Goal: Task Accomplishment & Management: Complete application form

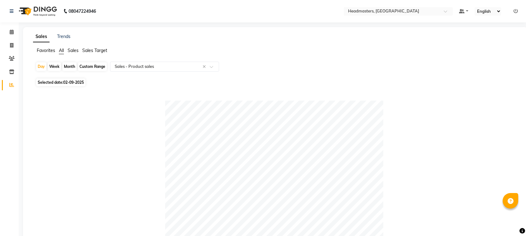
select select "csv"
click at [55, 79] on span "Selected date: [DATE]" at bounding box center [60, 83] width 49 height 8
select select "9"
select select "2025"
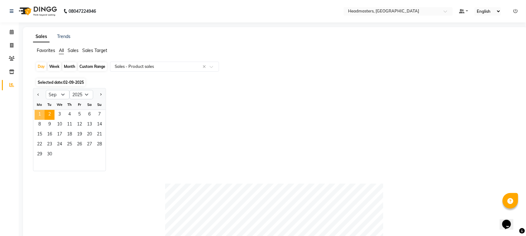
click at [44, 116] on span "1" at bounding box center [40, 115] width 10 height 10
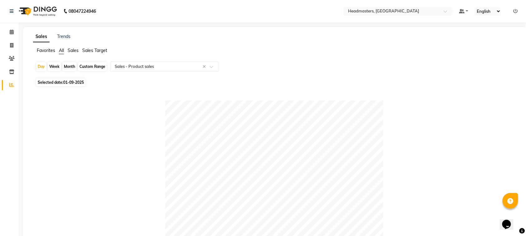
click at [72, 76] on div "Day Week Month Custom Range Select Report Type × Sales - Product sales ×" at bounding box center [275, 69] width 479 height 15
click at [72, 79] on span "Selected date: [DATE]" at bounding box center [60, 83] width 49 height 8
select select "9"
select select "2025"
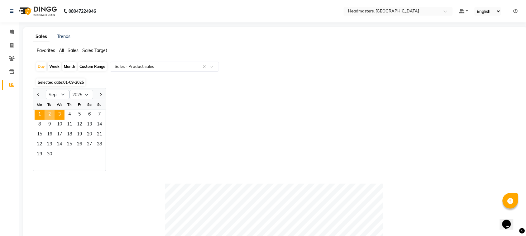
click at [52, 114] on span "2" at bounding box center [50, 115] width 10 height 10
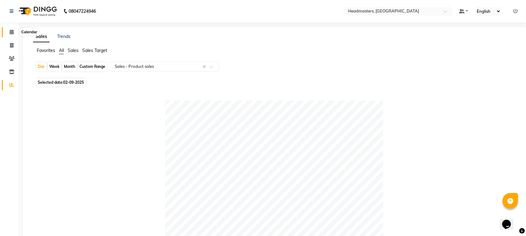
click at [10, 33] on icon at bounding box center [12, 32] width 4 height 5
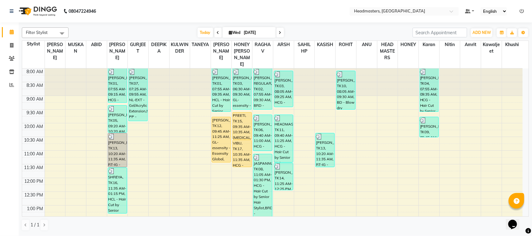
click at [217, 35] on span at bounding box center [217, 33] width 7 height 10
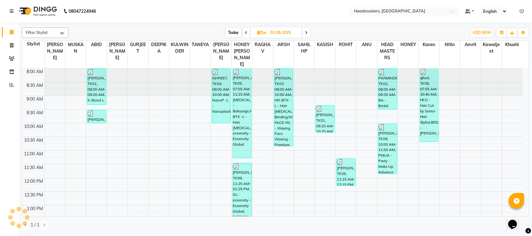
click at [217, 35] on div "[DATE] [DATE]" at bounding box center [268, 32] width 392 height 9
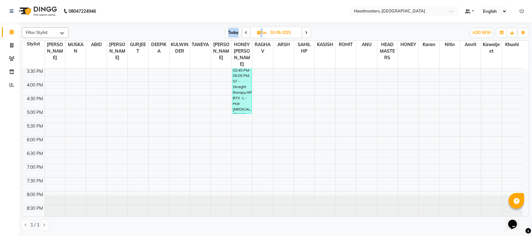
click at [248, 35] on span at bounding box center [245, 33] width 7 height 10
type input "01-09-2025"
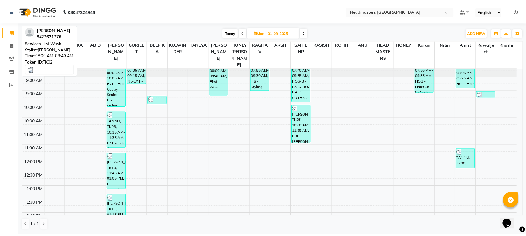
scroll to position [0, 0]
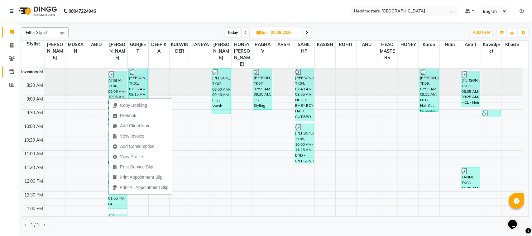
click at [12, 72] on icon at bounding box center [11, 71] width 5 height 5
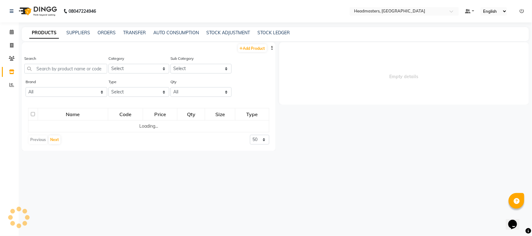
select select
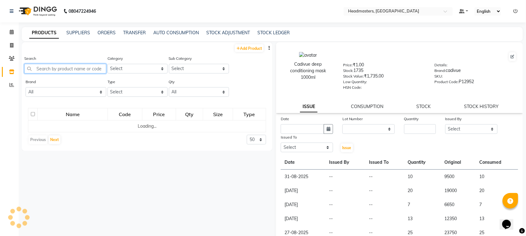
click at [81, 70] on input "text" at bounding box center [65, 69] width 82 height 10
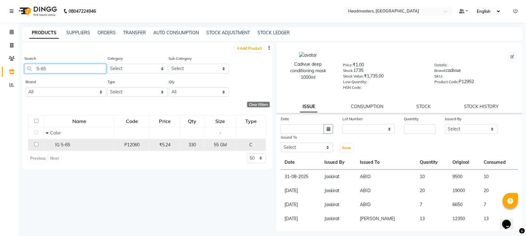
type input "5-65"
click at [38, 146] on input "checkbox" at bounding box center [36, 144] width 4 height 4
checkbox input "true"
select select
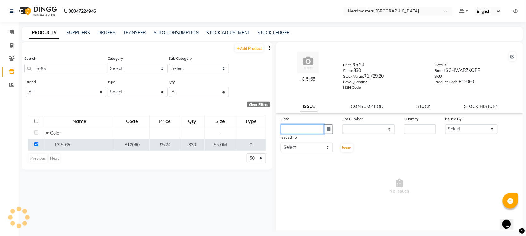
click at [296, 125] on input "text" at bounding box center [302, 129] width 43 height 10
select select "9"
select select "2025"
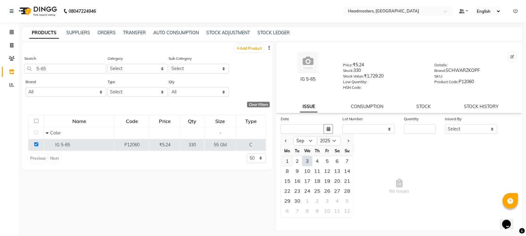
click at [286, 161] on div "1" at bounding box center [287, 161] width 10 height 10
type input "01-09-2025"
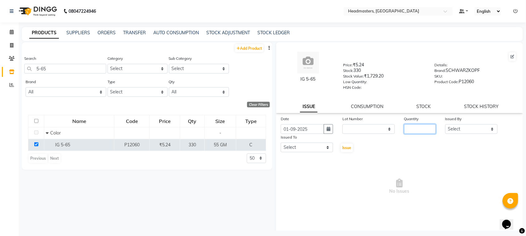
drag, startPoint x: 402, startPoint y: 126, endPoint x: 406, endPoint y: 126, distance: 3.7
click at [405, 126] on input "number" at bounding box center [420, 129] width 32 height 10
type input "6"
type input "55"
click at [465, 125] on select "Select ABID Amrit ANU ARSH [PERSON_NAME] HEAD MASTERS HONEY [PERSON_NAME] HONEY…" at bounding box center [471, 129] width 52 height 10
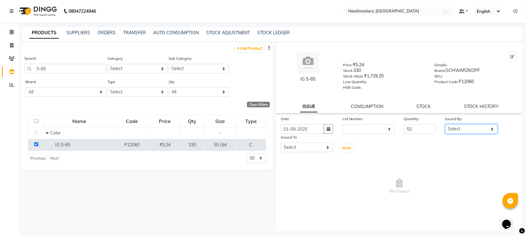
select select "87408"
click at [445, 124] on select "Select ABID Amrit ANU ARSH [PERSON_NAME] HEAD MASTERS HONEY [PERSON_NAME] HONEY…" at bounding box center [471, 129] width 52 height 10
click at [315, 147] on select "Select ABID Amrit ANU ARSH [PERSON_NAME] HEAD MASTERS HONEY [PERSON_NAME] HONEY…" at bounding box center [307, 148] width 52 height 10
select select "60609"
click at [281, 143] on select "Select ABID Amrit ANU ARSH [PERSON_NAME] HEAD MASTERS HONEY [PERSON_NAME] HONEY…" at bounding box center [307, 148] width 52 height 10
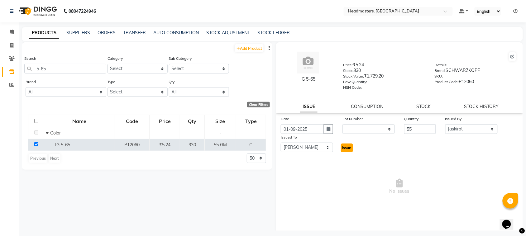
click at [348, 145] on span "Issue" at bounding box center [346, 147] width 9 height 5
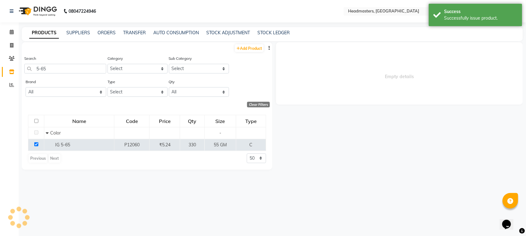
select select
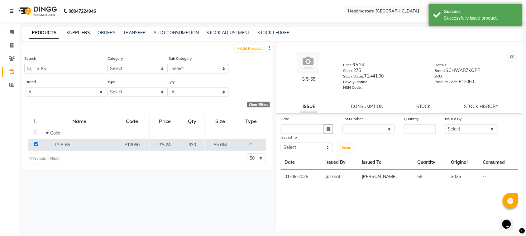
click at [78, 30] on link "SUPPLIERS" at bounding box center [78, 33] width 24 height 6
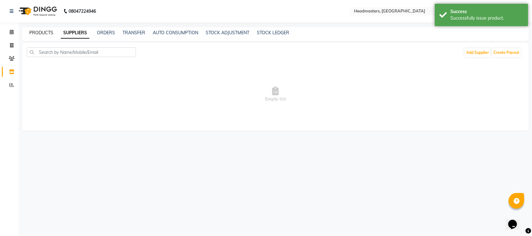
click at [43, 31] on link "PRODUCTS" at bounding box center [41, 33] width 24 height 6
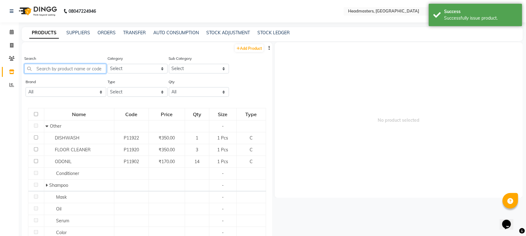
click at [64, 71] on input "text" at bounding box center [65, 69] width 82 height 10
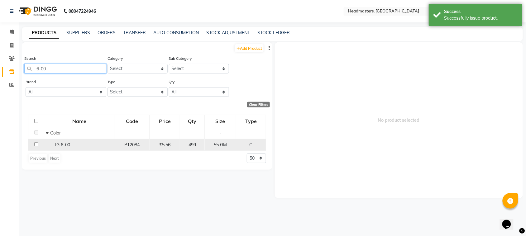
type input "6-00"
click at [34, 145] on input "checkbox" at bounding box center [36, 144] width 4 height 4
checkbox input "true"
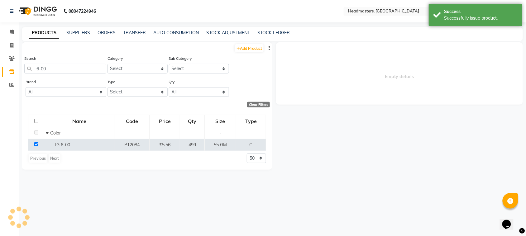
select select
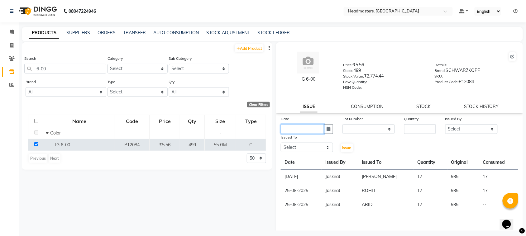
click at [315, 129] on input "text" at bounding box center [302, 129] width 43 height 10
select select "9"
select select "2025"
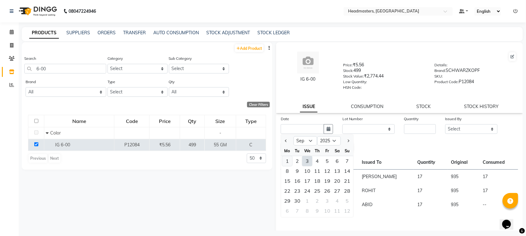
click at [288, 163] on div "1" at bounding box center [287, 161] width 10 height 10
type input "01-09-2025"
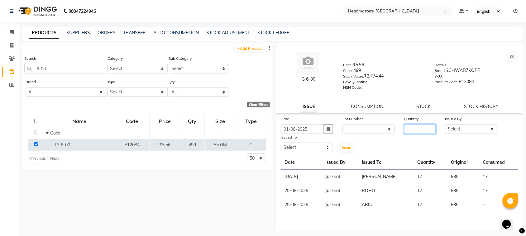
click at [428, 128] on input "number" at bounding box center [420, 129] width 32 height 10
type input "55"
click at [455, 126] on select "Select ABID Amrit ANU ARSH [PERSON_NAME] HEAD MASTERS HONEY [PERSON_NAME] HONEY…" at bounding box center [471, 129] width 52 height 10
select select "87408"
click at [445, 124] on select "Select ABID Amrit ANU ARSH [PERSON_NAME] HEAD MASTERS HONEY [PERSON_NAME] HONEY…" at bounding box center [471, 129] width 52 height 10
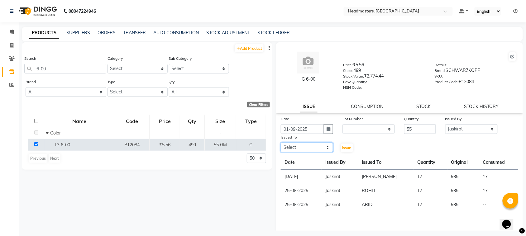
click at [298, 147] on select "Select ABID Amrit ANU ARSH [PERSON_NAME] HEAD MASTERS HONEY [PERSON_NAME] HONEY…" at bounding box center [307, 148] width 52 height 10
select select "60609"
click at [281, 143] on select "Select ABID Amrit ANU ARSH [PERSON_NAME] HEAD MASTERS HONEY [PERSON_NAME] HONEY…" at bounding box center [307, 148] width 52 height 10
click at [345, 145] on span "Issue" at bounding box center [346, 147] width 9 height 5
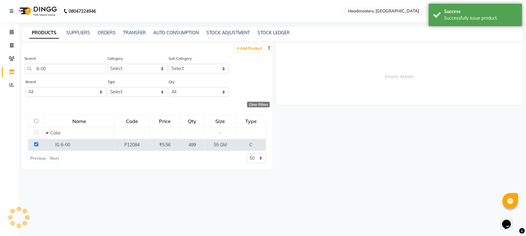
select select
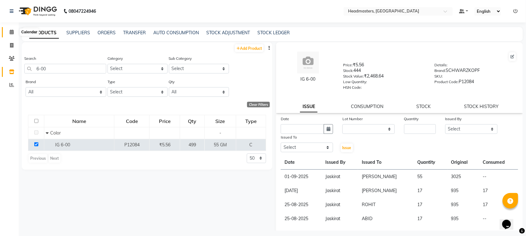
click at [13, 31] on icon at bounding box center [12, 32] width 4 height 5
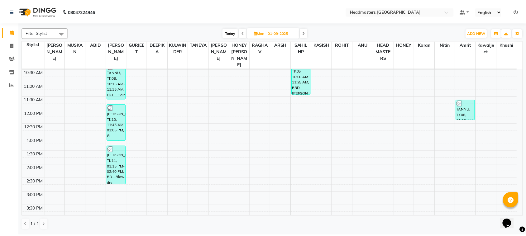
scroll to position [117, 0]
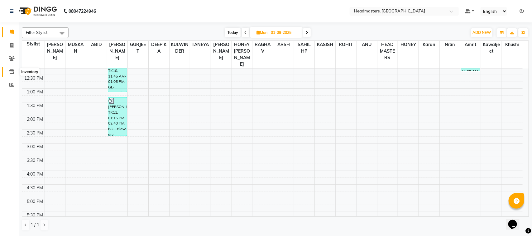
click at [15, 69] on span at bounding box center [11, 72] width 11 height 7
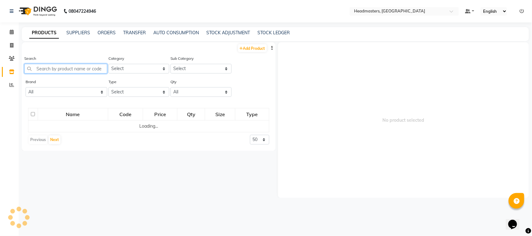
click at [47, 71] on input "text" at bounding box center [65, 69] width 83 height 10
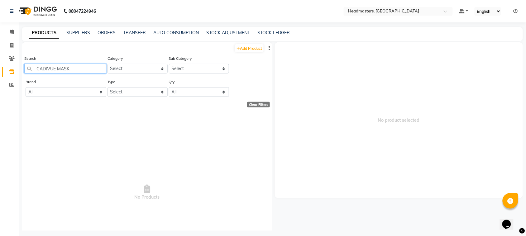
click at [78, 73] on input "CADIVUE MASK" at bounding box center [65, 69] width 82 height 10
type input "CADIVUE MASK"
click at [75, 31] on link "SUPPLIERS" at bounding box center [78, 33] width 24 height 6
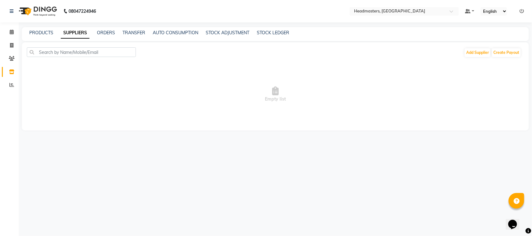
click at [53, 32] on div "PRODUCTS" at bounding box center [41, 33] width 24 height 7
click at [48, 35] on link "PRODUCTS" at bounding box center [41, 33] width 24 height 6
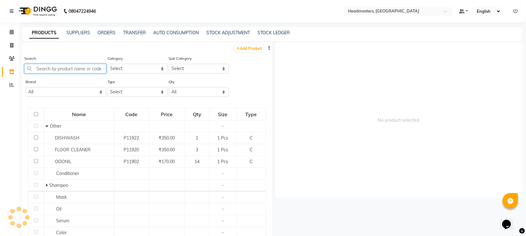
click at [63, 68] on input "text" at bounding box center [65, 69] width 82 height 10
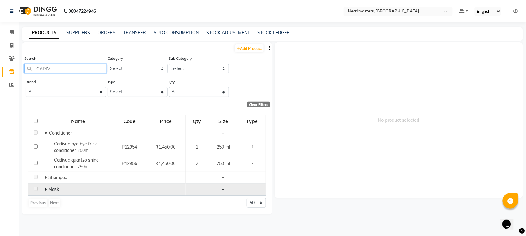
type input "CADIV"
click at [45, 190] on icon at bounding box center [46, 189] width 2 height 4
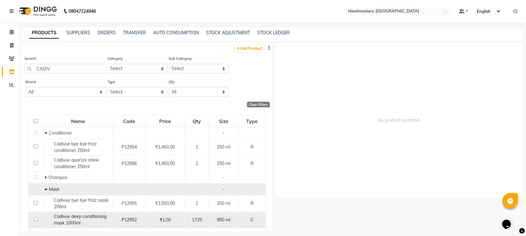
click at [37, 219] on input "checkbox" at bounding box center [36, 219] width 4 height 4
checkbox input "true"
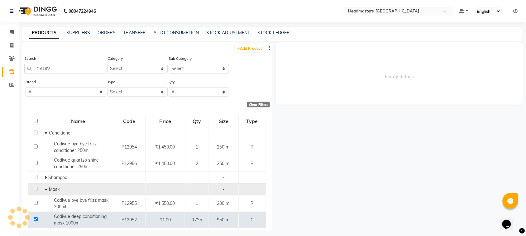
select select
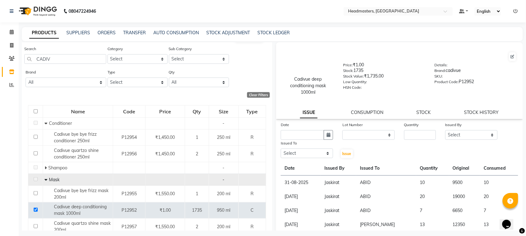
scroll to position [33, 0]
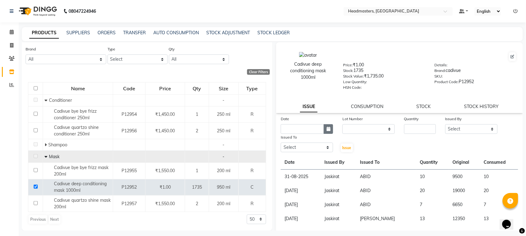
click at [329, 128] on icon "button" at bounding box center [328, 129] width 4 height 4
select select "9"
select select "2025"
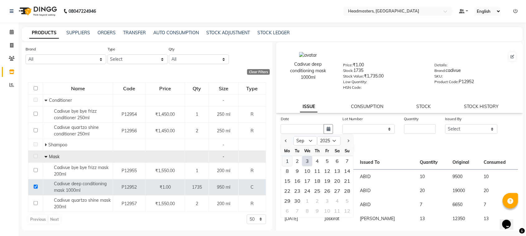
click at [291, 159] on div "1" at bounding box center [287, 161] width 10 height 10
type input "01-09-2025"
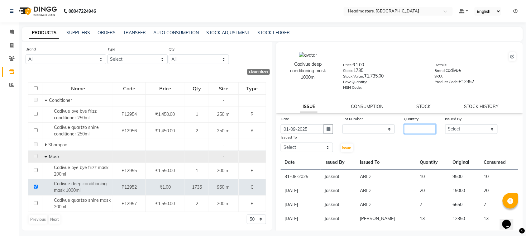
drag, startPoint x: 417, startPoint y: 129, endPoint x: 421, endPoint y: 129, distance: 3.4
click at [420, 129] on input "number" at bounding box center [420, 129] width 32 height 10
type input "12"
click at [464, 126] on select "Select ABID Amrit ANU ARSH [PERSON_NAME] HEAD MASTERS HONEY [PERSON_NAME] HONEY…" at bounding box center [471, 129] width 52 height 10
select select "87408"
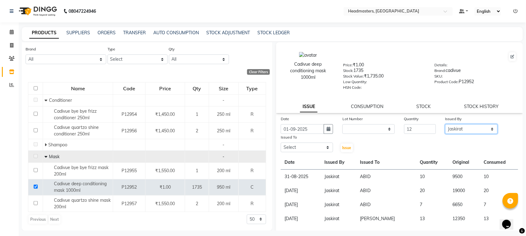
click at [445, 124] on select "Select ABID Amrit ANU ARSH [PERSON_NAME] HEAD MASTERS HONEY [PERSON_NAME] HONEY…" at bounding box center [471, 129] width 52 height 10
click at [294, 148] on select "Select ABID Amrit ANU ARSH [PERSON_NAME] HEAD MASTERS HONEY [PERSON_NAME] HONEY…" at bounding box center [307, 148] width 52 height 10
select select "60637"
click at [281, 143] on select "Select ABID Amrit ANU ARSH [PERSON_NAME] HEAD MASTERS HONEY [PERSON_NAME] HONEY…" at bounding box center [307, 148] width 52 height 10
click at [341, 149] on button "Issue" at bounding box center [347, 148] width 12 height 9
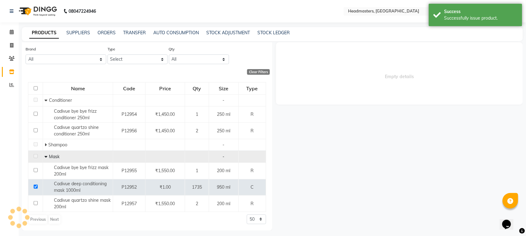
select select
